Goal: Task Accomplishment & Management: Use online tool/utility

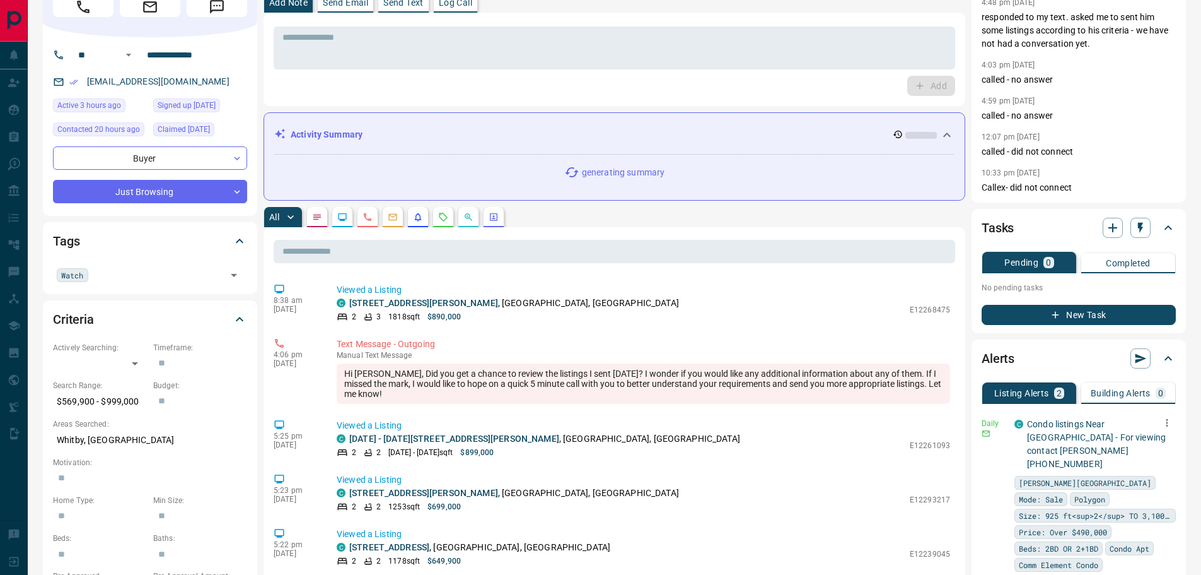
scroll to position [63, 0]
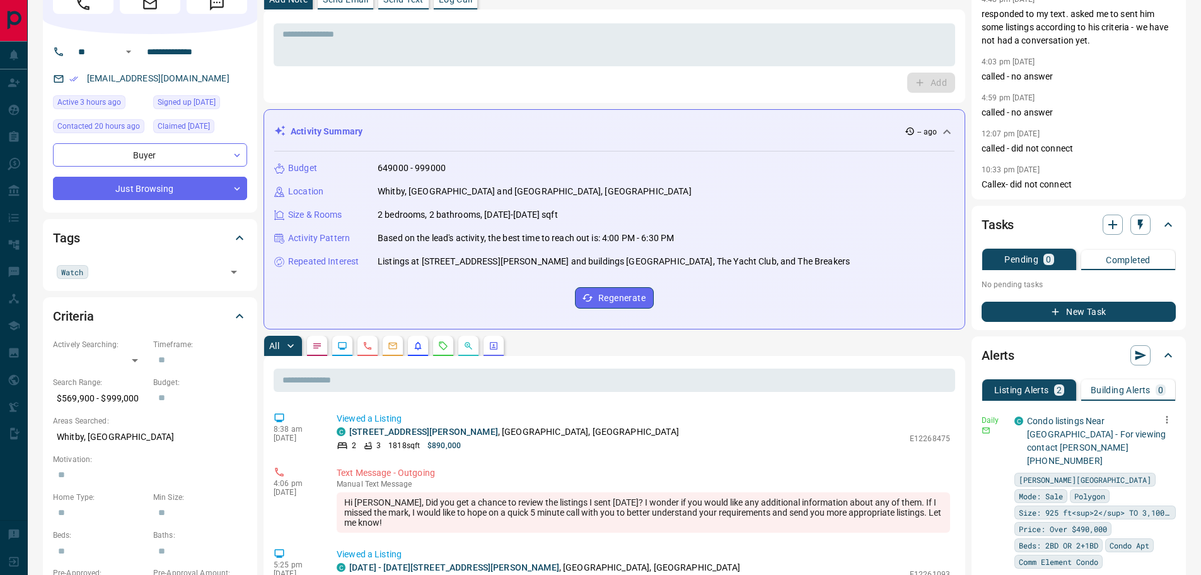
click at [1166, 418] on icon "button" at bounding box center [1167, 419] width 11 height 11
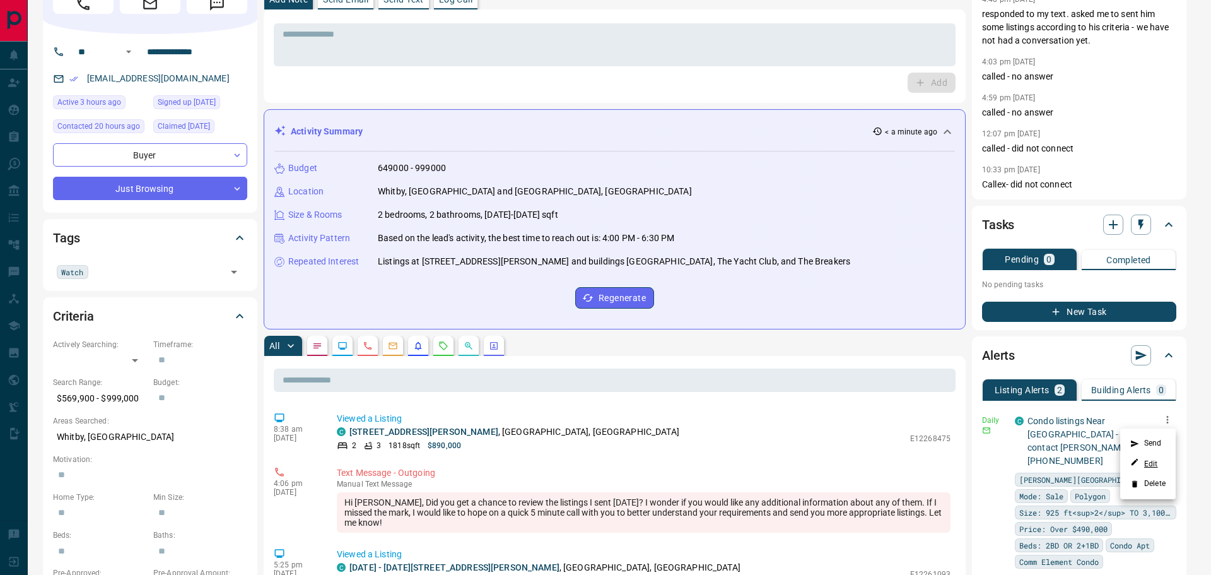
click at [1152, 465] on link "Edit" at bounding box center [1144, 463] width 28 height 12
click at [1121, 66] on div at bounding box center [605, 287] width 1211 height 575
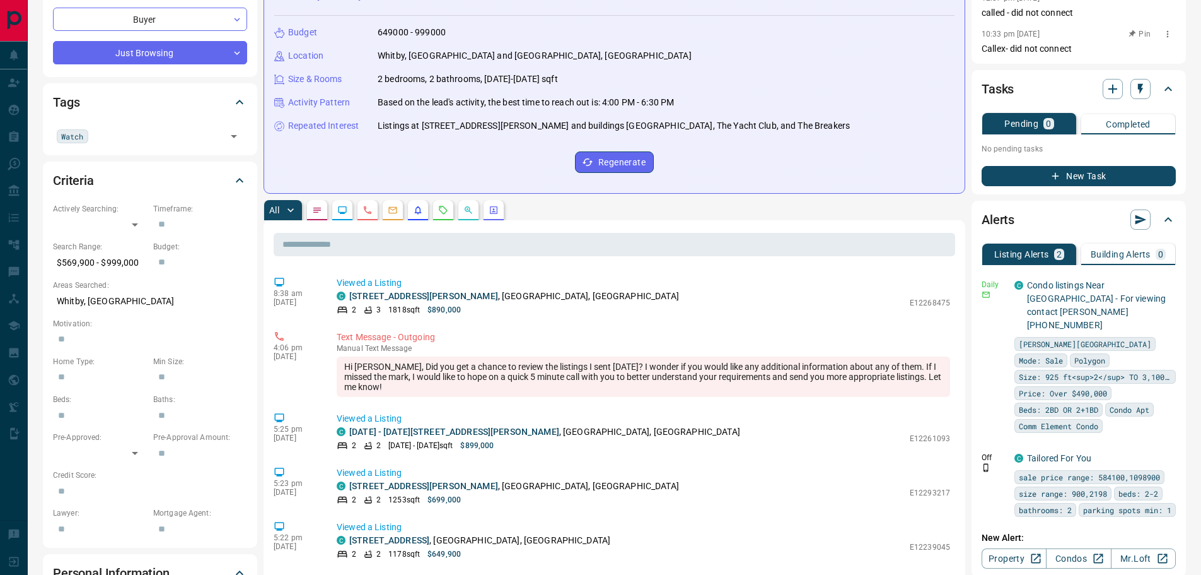
scroll to position [0, 0]
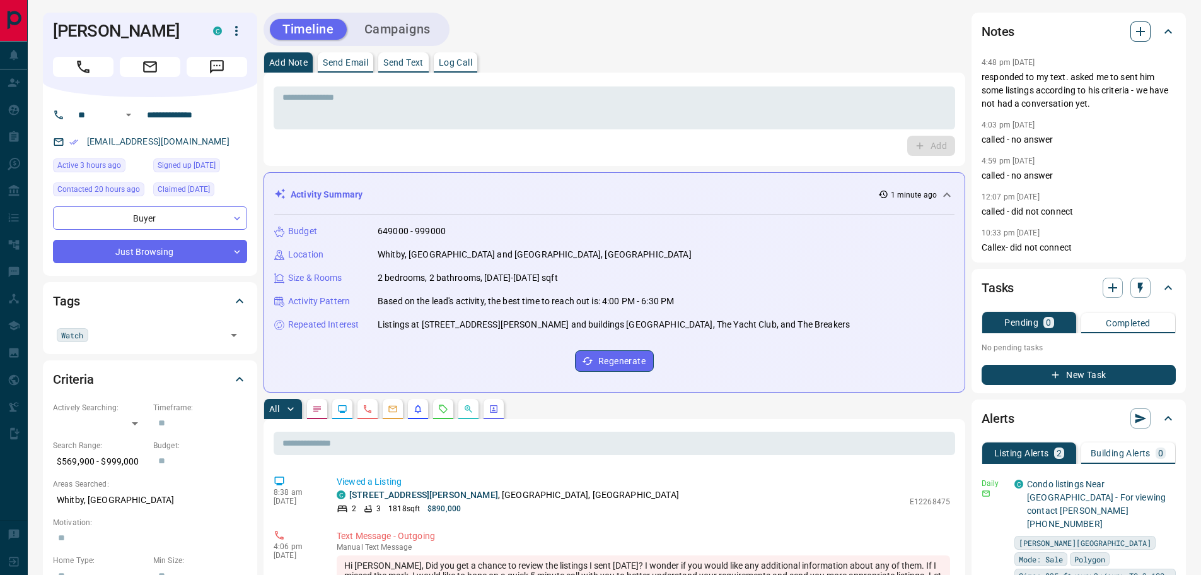
click at [1137, 30] on icon "button" at bounding box center [1140, 31] width 15 height 15
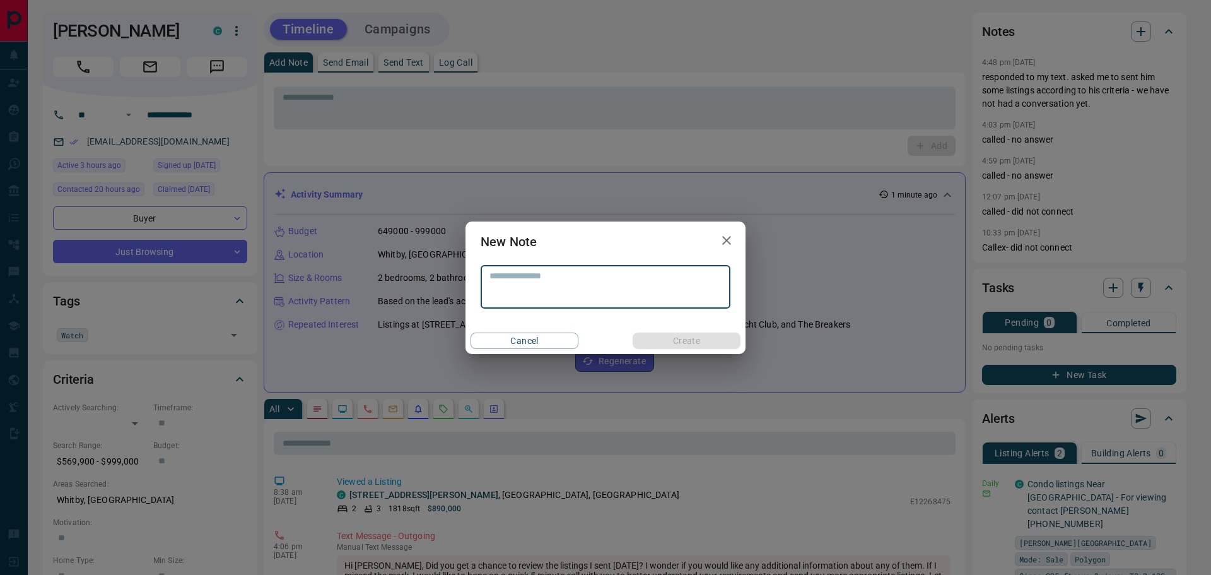
click at [566, 282] on textarea at bounding box center [605, 287] width 232 height 32
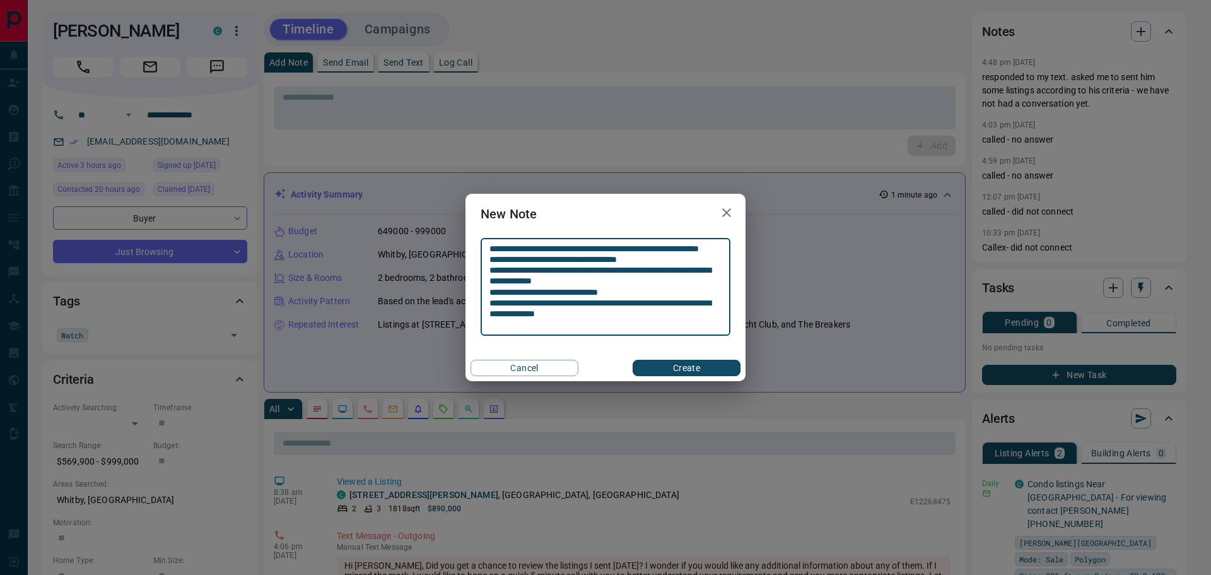
type textarea "**********"
click at [669, 371] on button "Create" at bounding box center [687, 367] width 108 height 16
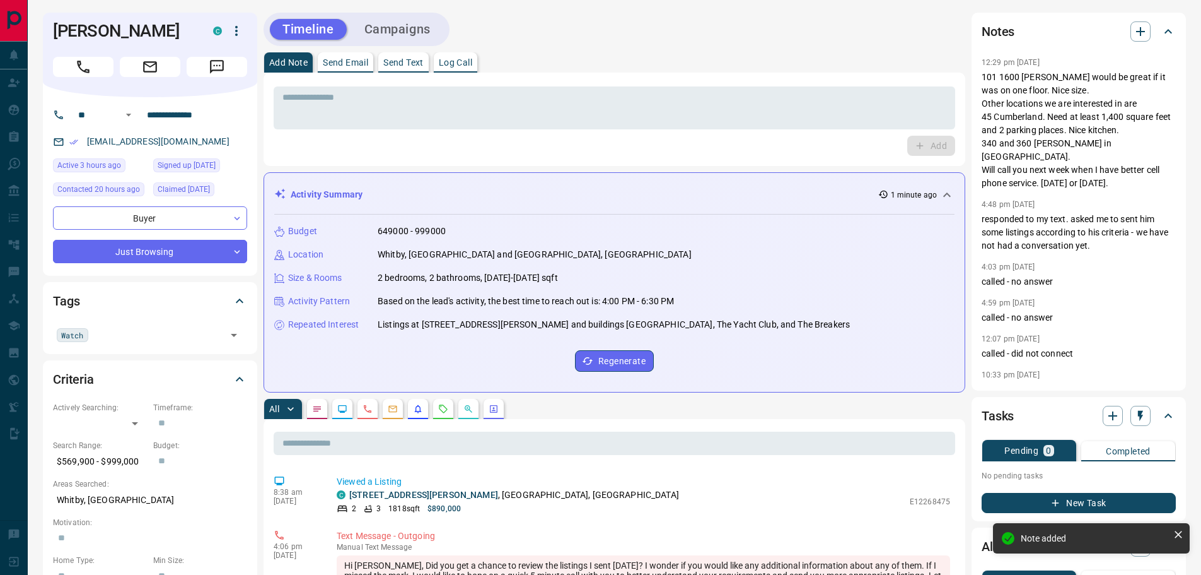
click at [1054, 507] on icon "button" at bounding box center [1055, 502] width 11 height 11
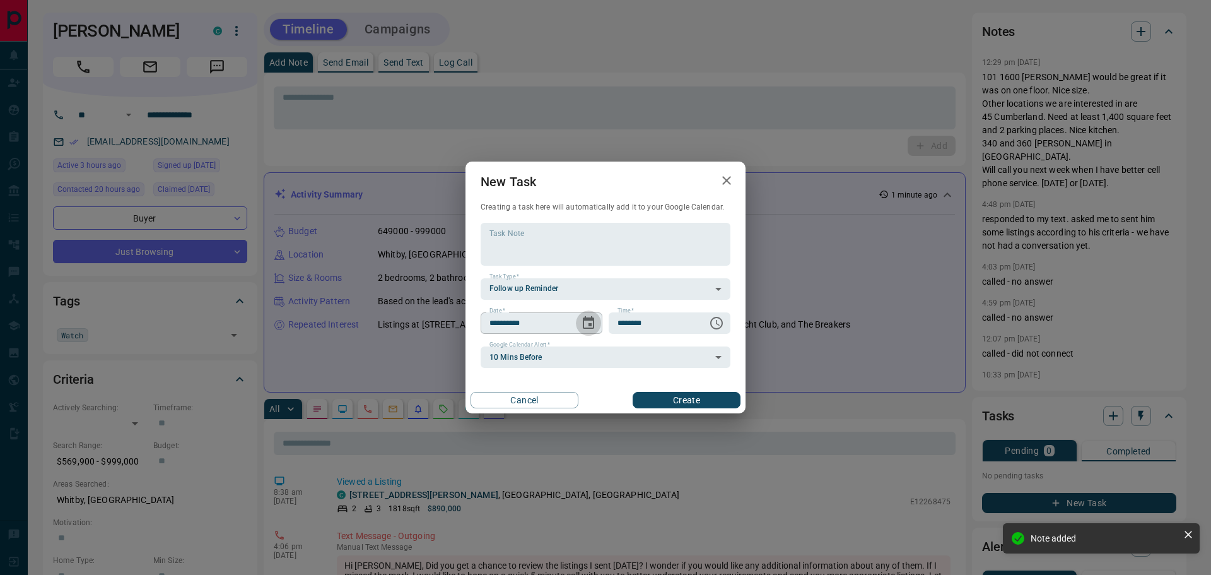
click at [582, 325] on icon "Choose date, selected date is Aug 16, 2025" at bounding box center [588, 322] width 15 height 15
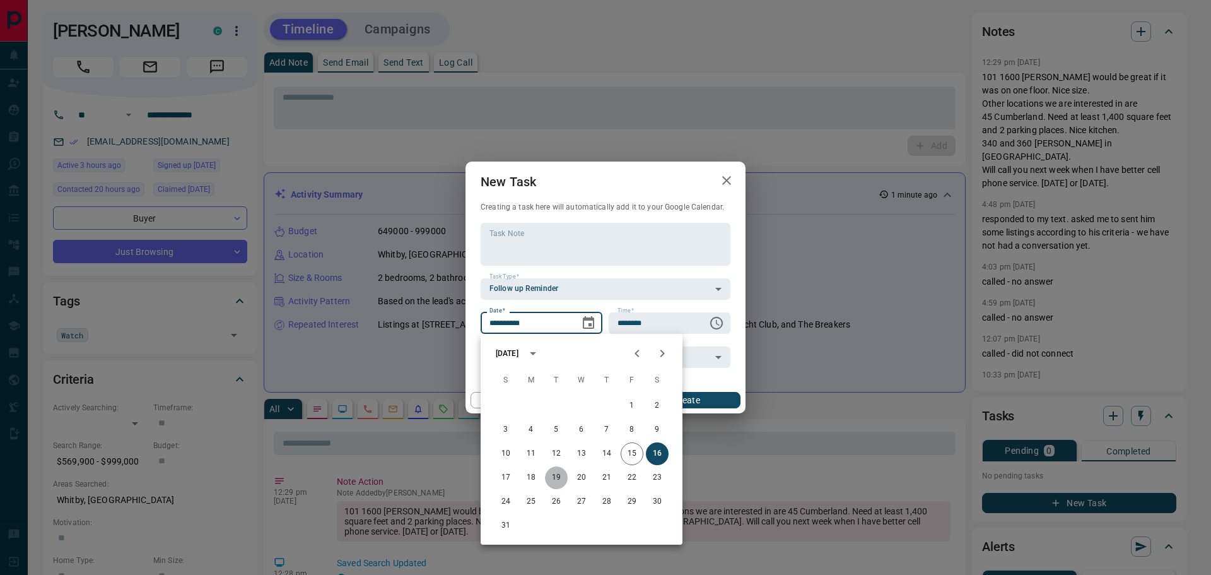
click at [559, 479] on button "19" at bounding box center [556, 477] width 23 height 23
type input "**********"
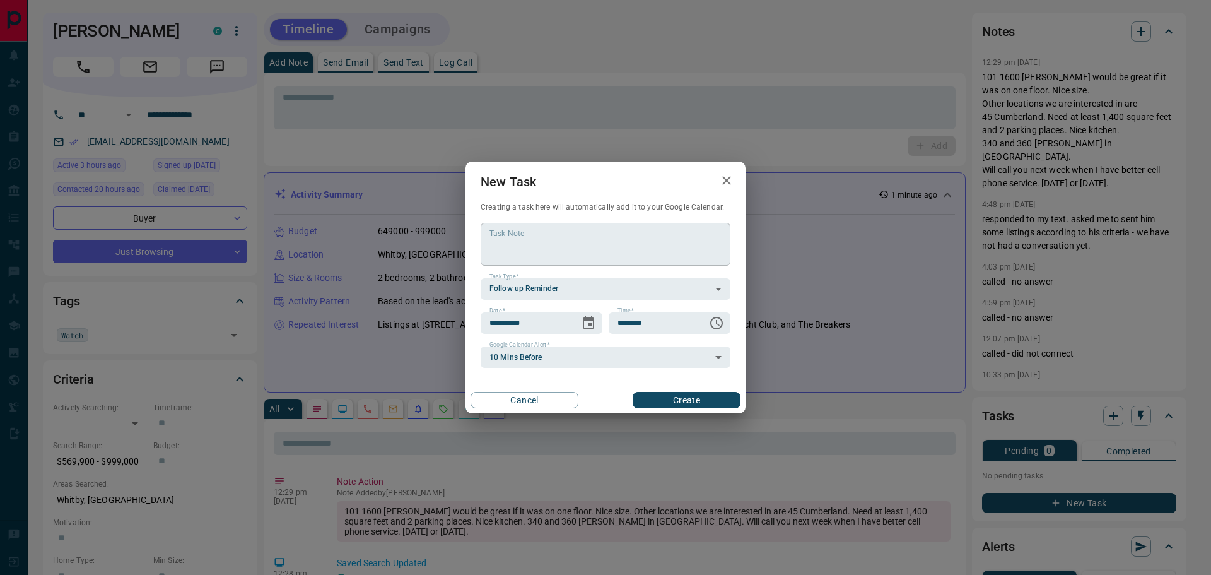
click at [541, 248] on textarea "Task Note" at bounding box center [605, 244] width 232 height 32
type textarea "**********"
click at [677, 402] on button "Create" at bounding box center [687, 400] width 108 height 16
